Goal: Check status: Check status

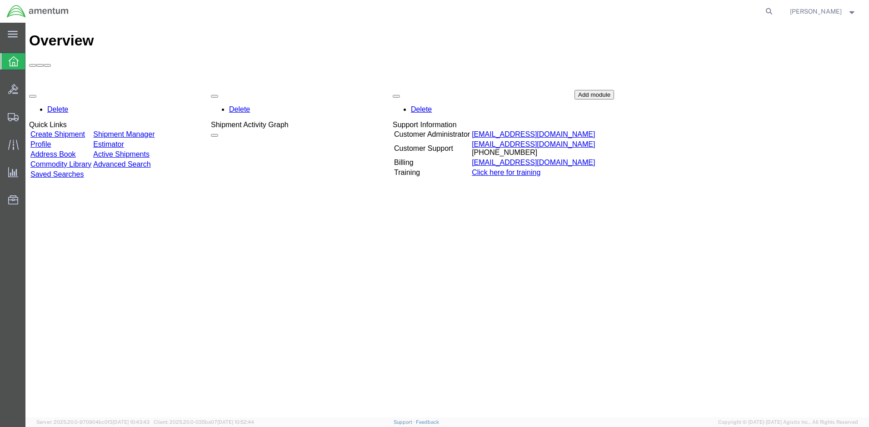
click at [155, 131] on link "Shipment Manager" at bounding box center [123, 135] width 61 height 8
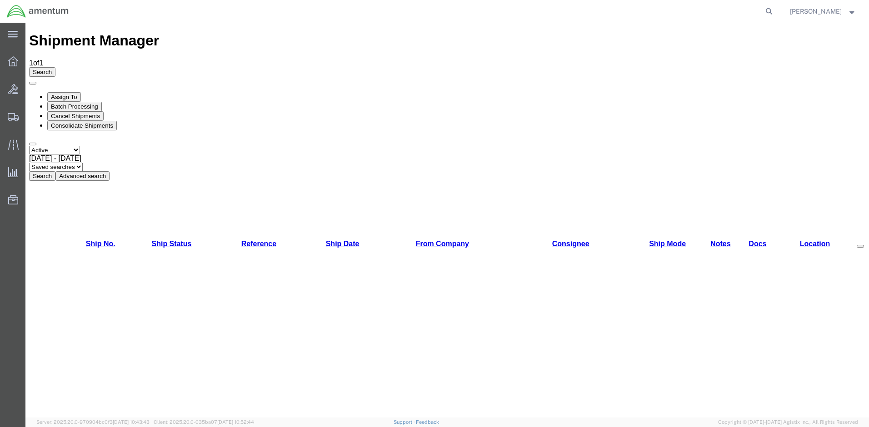
select select "ALL"
click at [55, 171] on button "Search" at bounding box center [42, 176] width 26 height 10
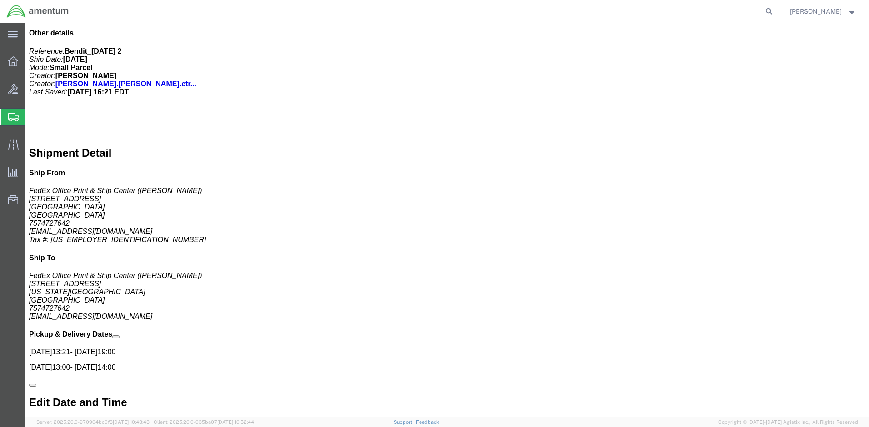
scroll to position [16, 0]
drag, startPoint x: 311, startPoint y: 196, endPoint x: 266, endPoint y: 197, distance: 45.0
click p "Tracking: 393636198678"
